Goal: Navigation & Orientation: Go to known website

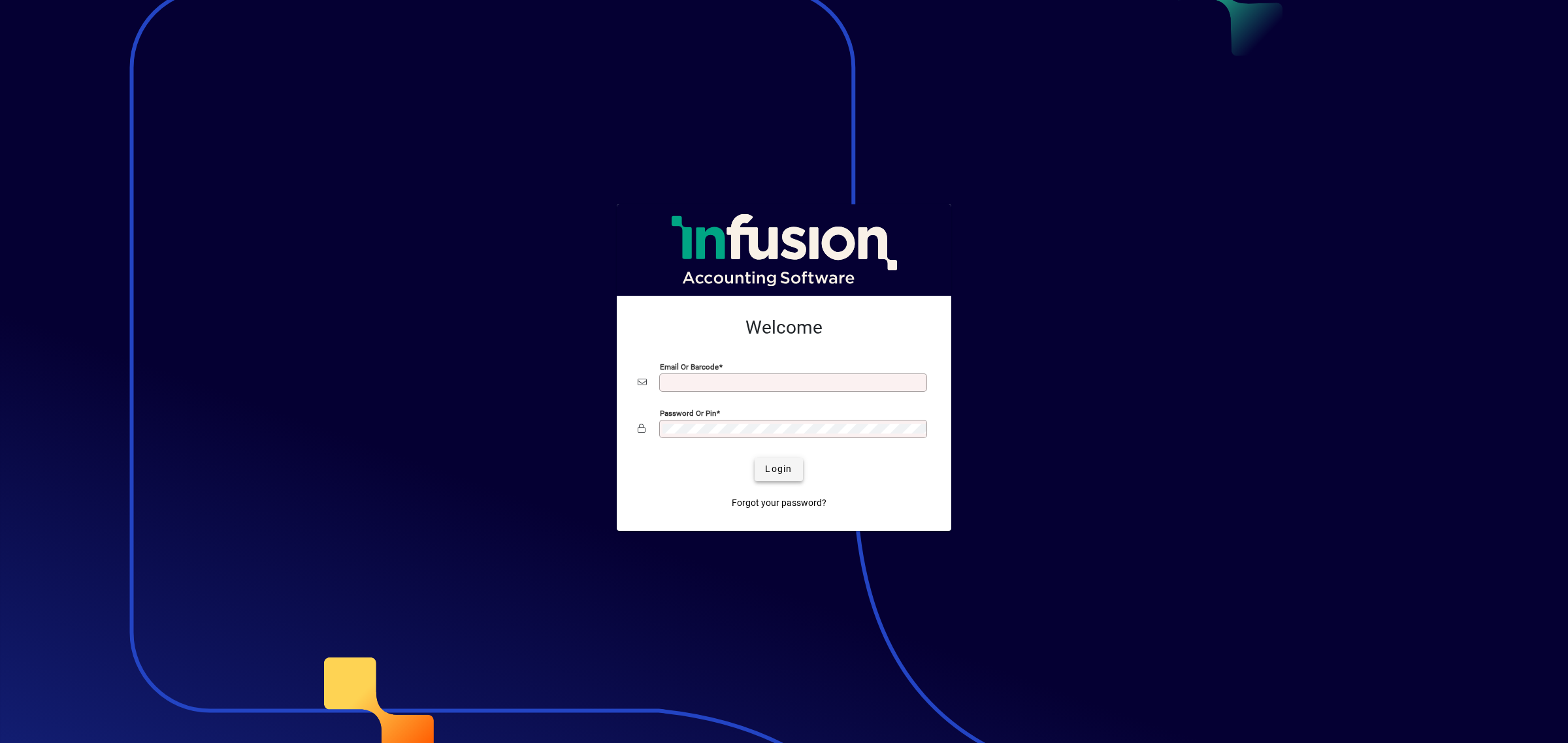
type input "**********"
click at [797, 474] on span "submit" at bounding box center [778, 469] width 48 height 31
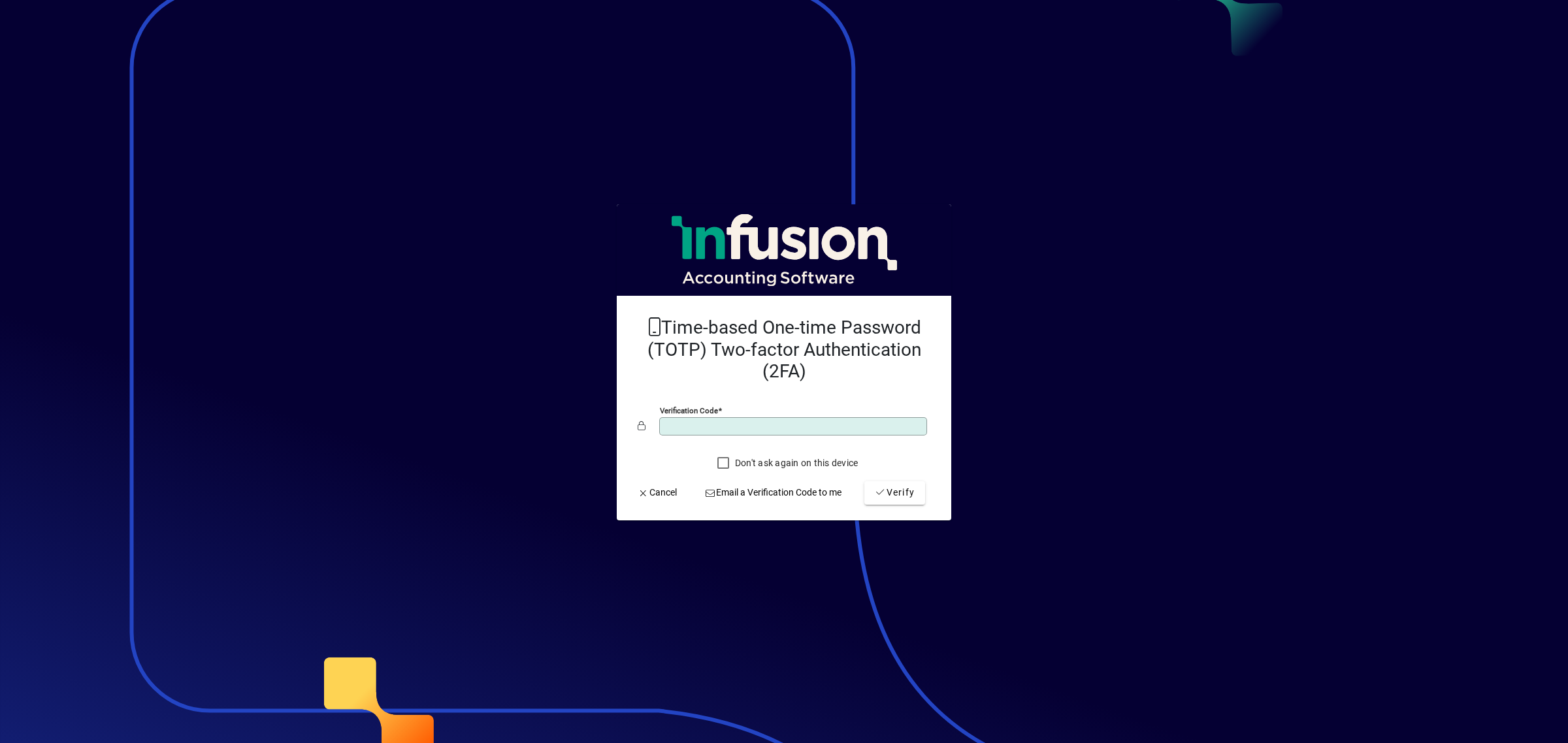
type input "******"
click at [865, 481] on button "Verify" at bounding box center [895, 493] width 61 height 24
